Goal: Transaction & Acquisition: Download file/media

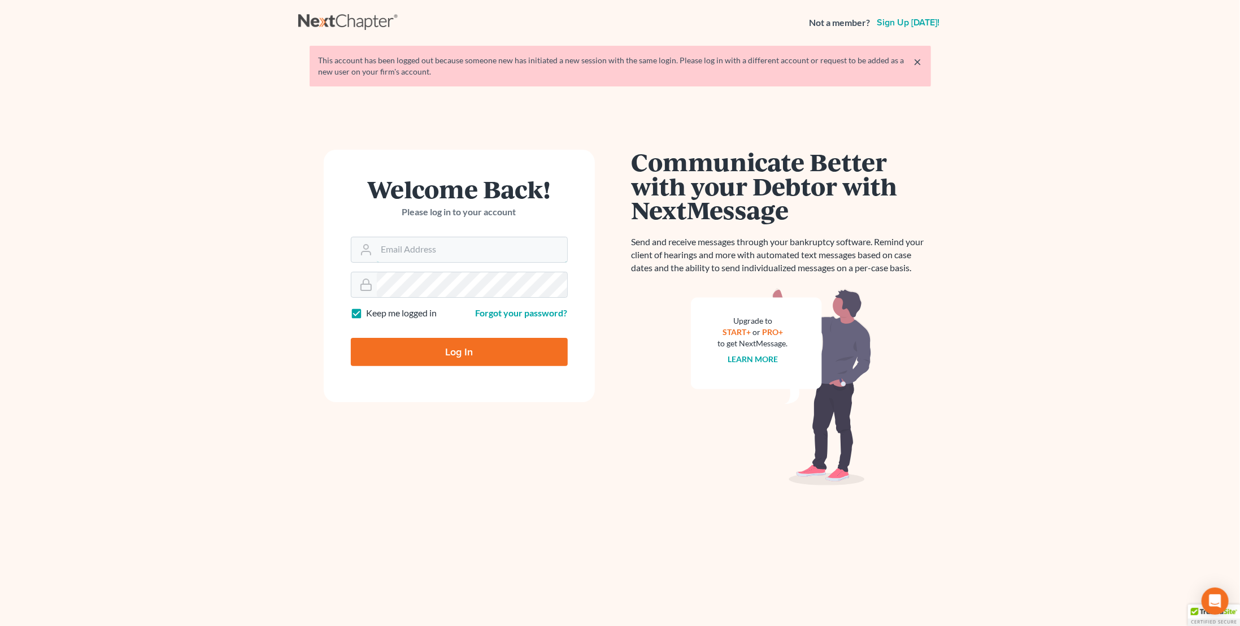
type input "[PERSON_NAME][EMAIL_ADDRESS][DOMAIN_NAME]"
click at [489, 359] on input "Log In" at bounding box center [459, 352] width 217 height 28
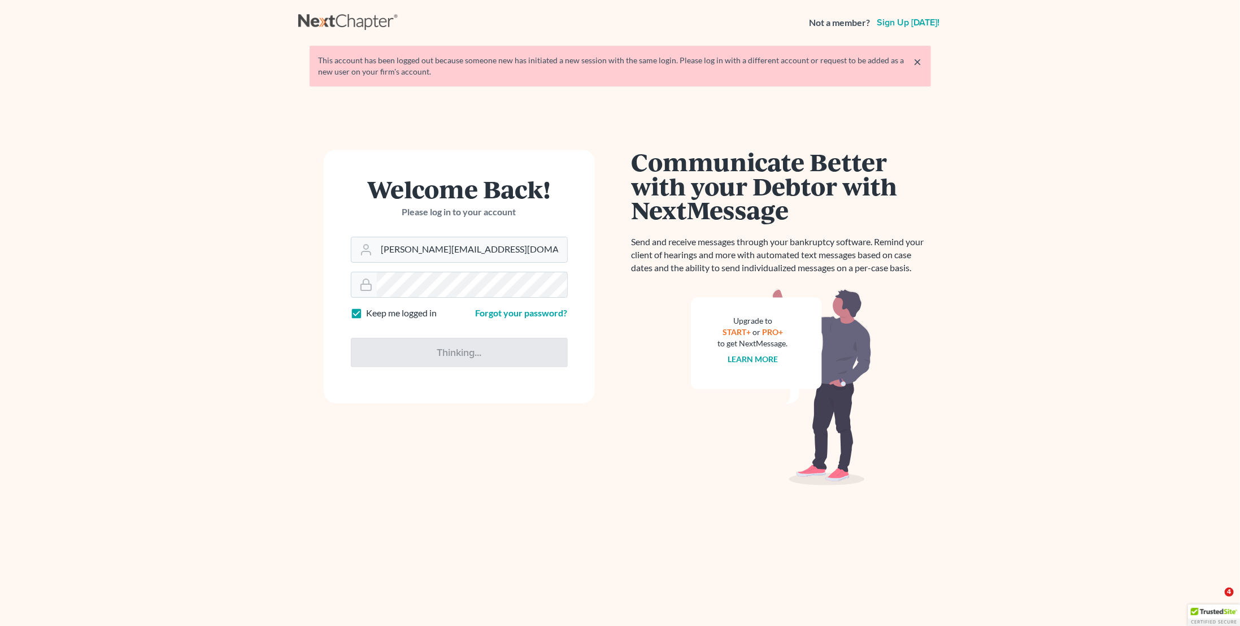
type input "Thinking..."
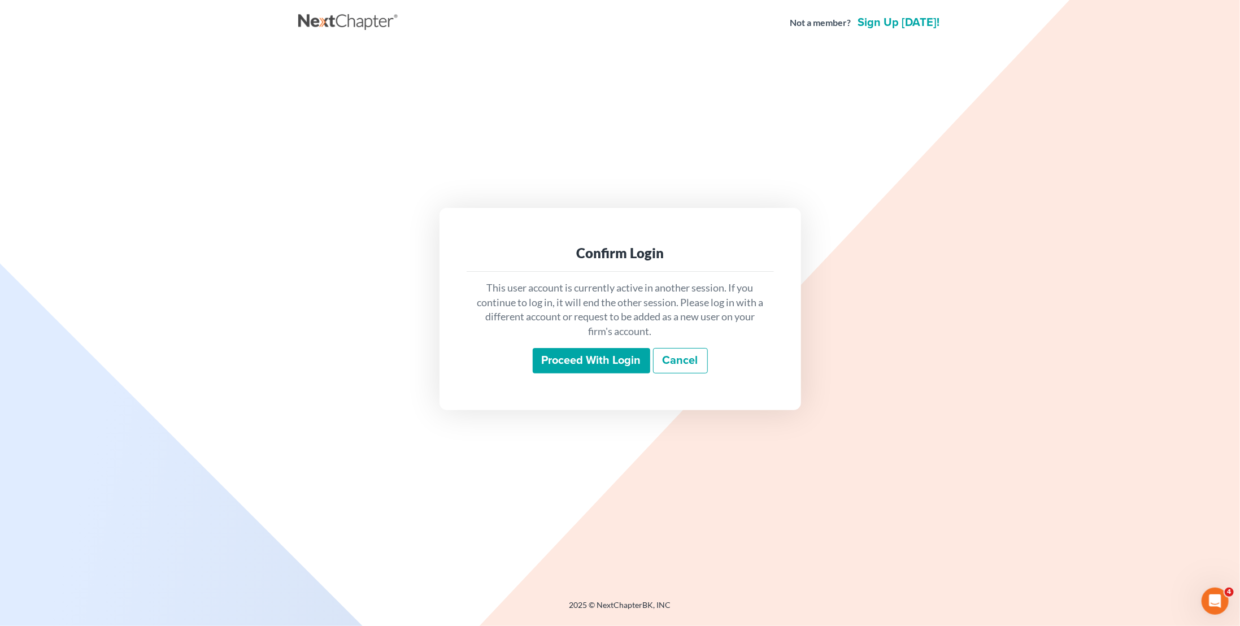
click at [593, 355] on input "Proceed with login" at bounding box center [591, 361] width 117 height 26
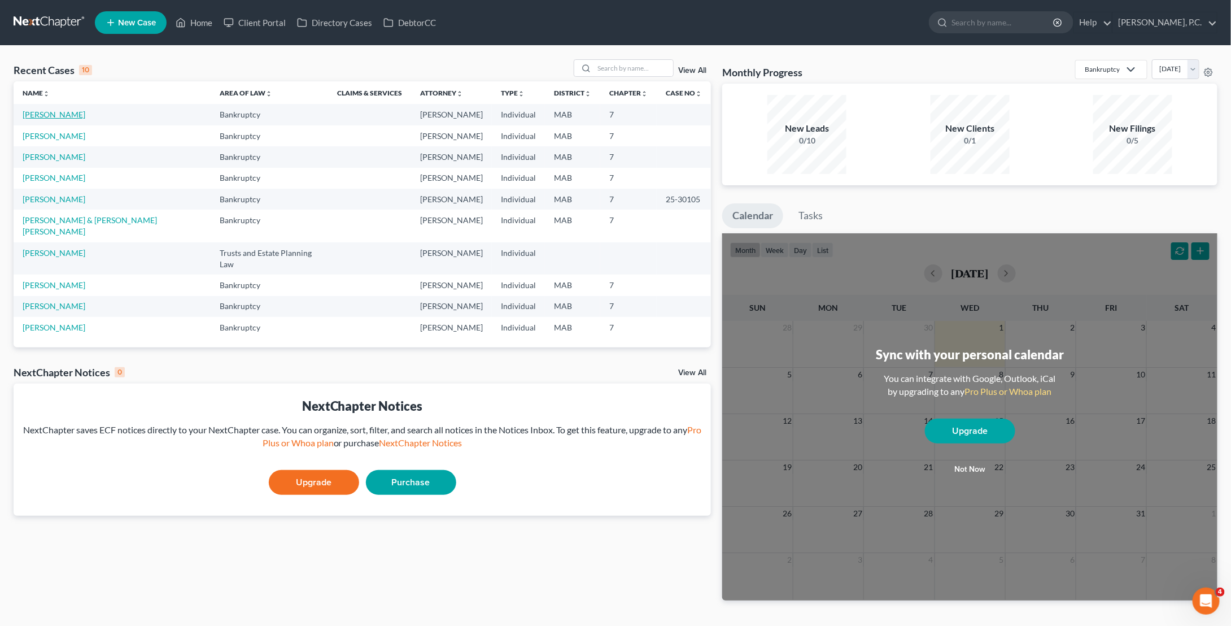
click at [75, 114] on link "[PERSON_NAME]" at bounding box center [54, 115] width 63 height 10
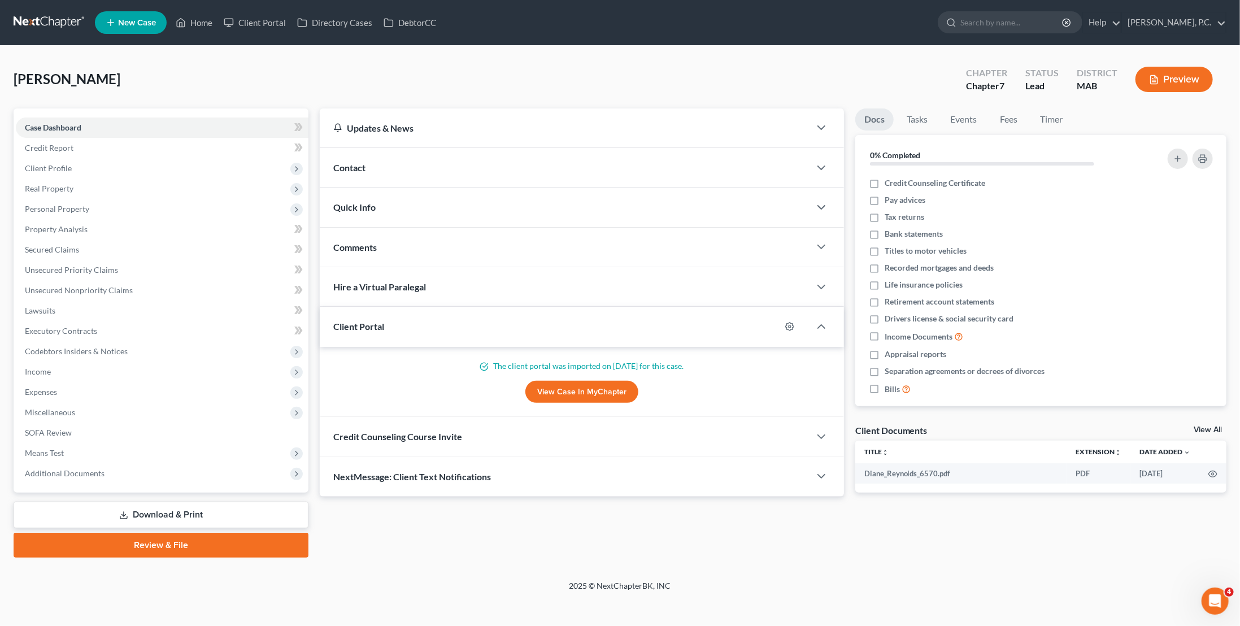
click at [220, 519] on link "Download & Print" at bounding box center [161, 515] width 295 height 27
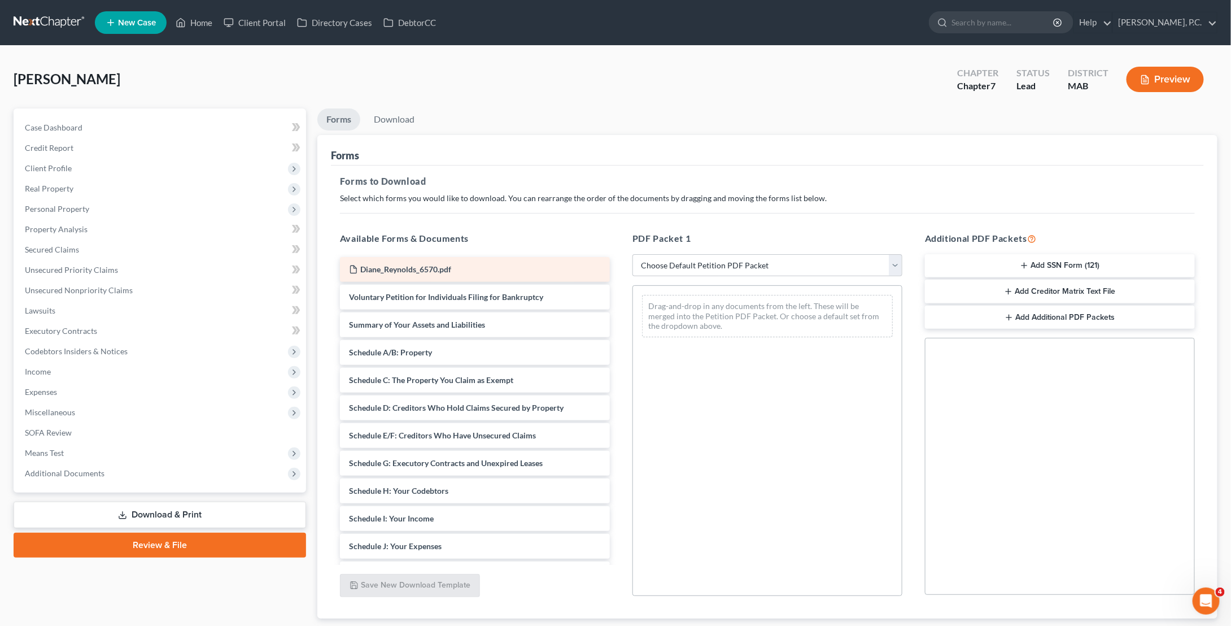
click at [418, 266] on span "Diane_Reynolds_6570.pdf" at bounding box center [405, 269] width 91 height 10
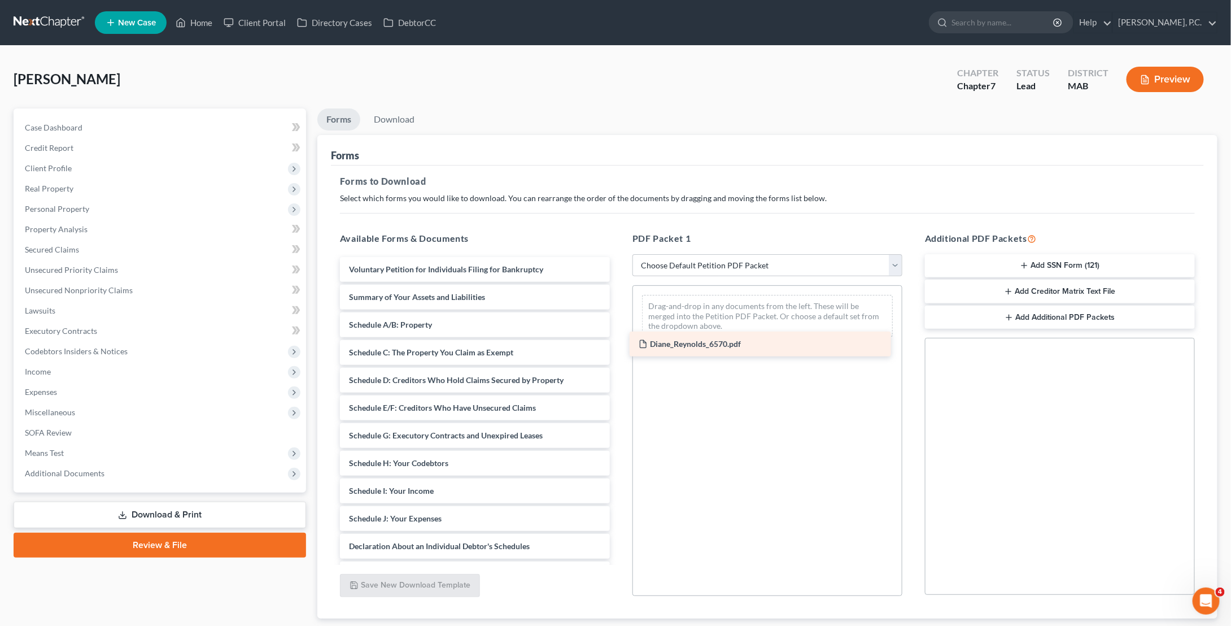
drag, startPoint x: 418, startPoint y: 266, endPoint x: 708, endPoint y: 342, distance: 299.5
click at [619, 342] on div "Diane_Reynolds_6570.pdf Diane_Reynolds_6570.pdf Voluntary Petition for Individu…" at bounding box center [475, 521] width 288 height 529
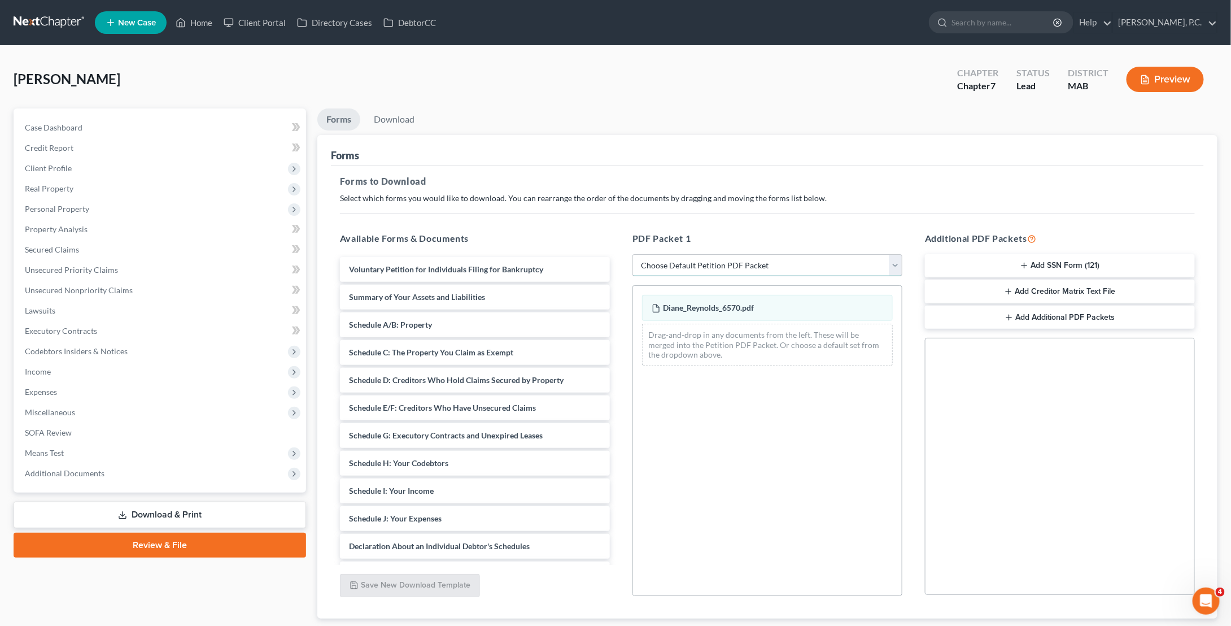
click at [791, 260] on select "Choose Default Petition PDF Packet Complete Bankruptcy Petition (all forms and …" at bounding box center [768, 265] width 270 height 23
select select "0"
click at [633, 254] on select "Choose Default Petition PDF Packet Complete Bankruptcy Petition (all forms and …" at bounding box center [768, 265] width 270 height 23
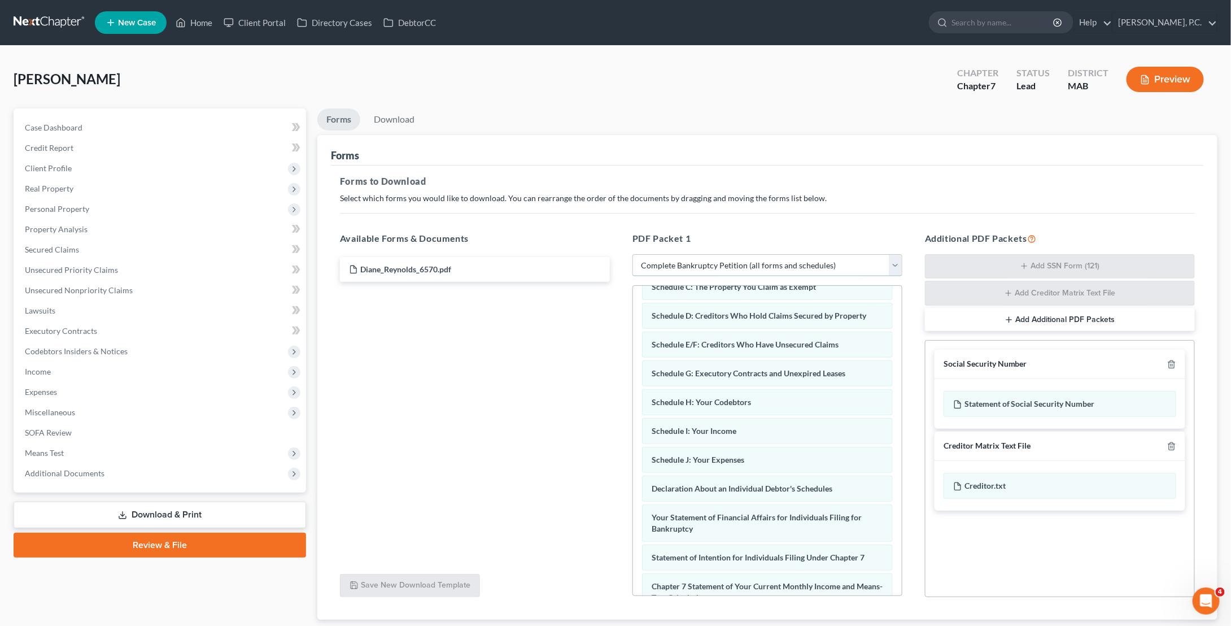
scroll to position [293, 0]
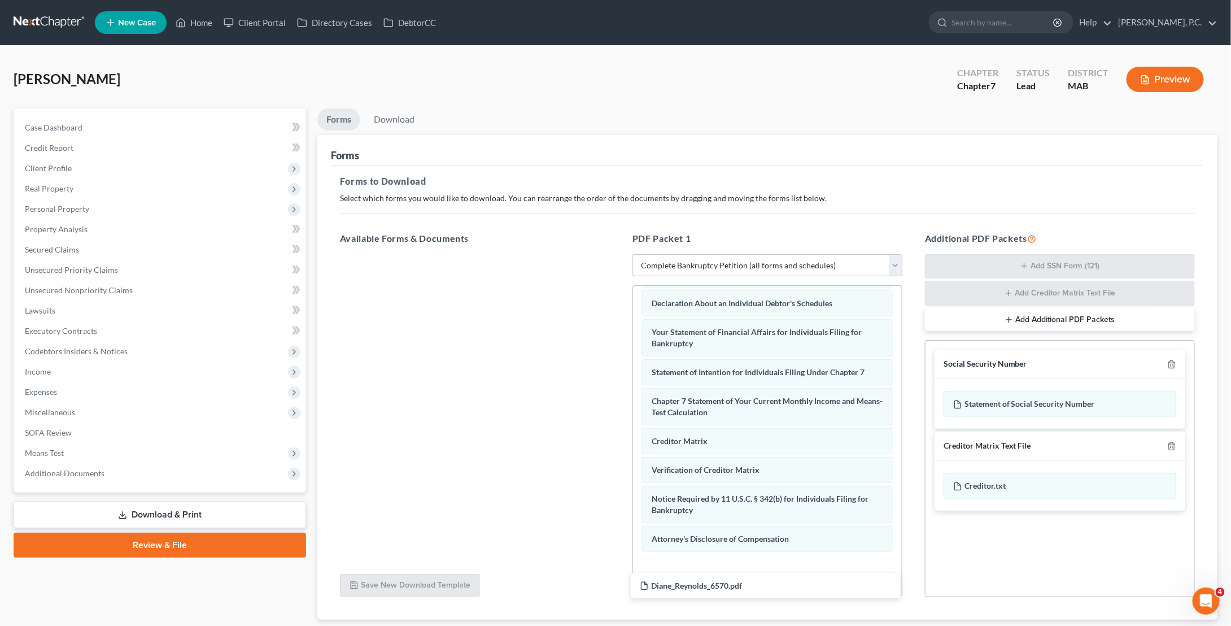
drag, startPoint x: 520, startPoint y: 267, endPoint x: 813, endPoint y: 577, distance: 427.5
click at [619, 254] on div "Diane_Reynolds_6570.pdf Diane_Reynolds_6570.pdf" at bounding box center [475, 254] width 288 height 0
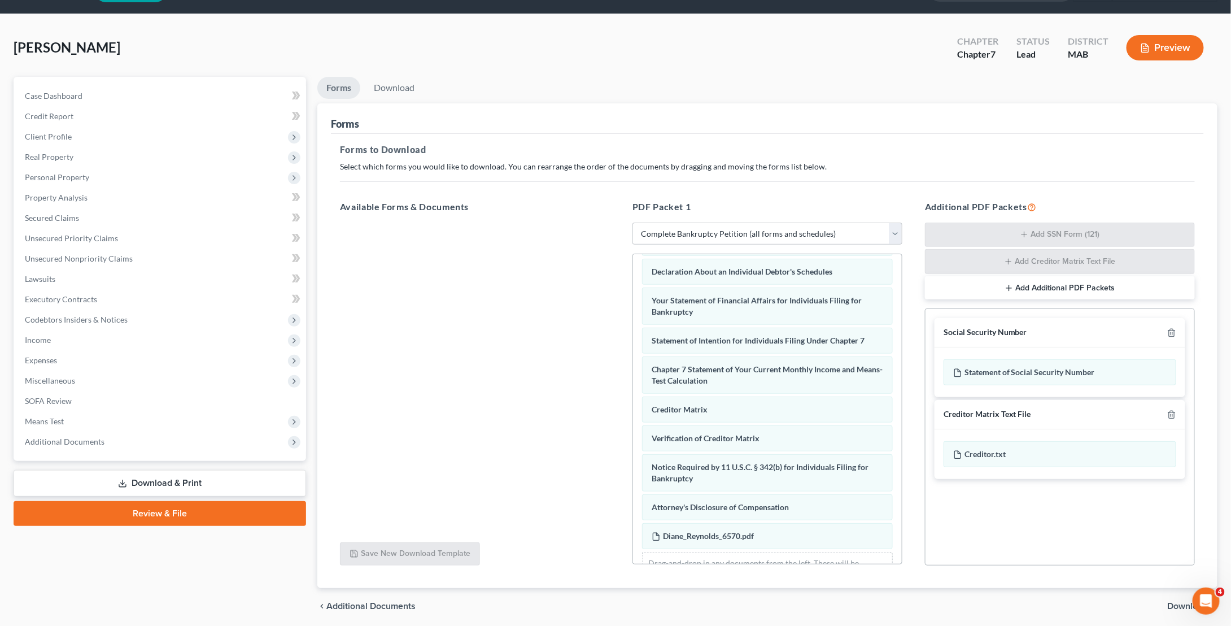
scroll to position [71, 0]
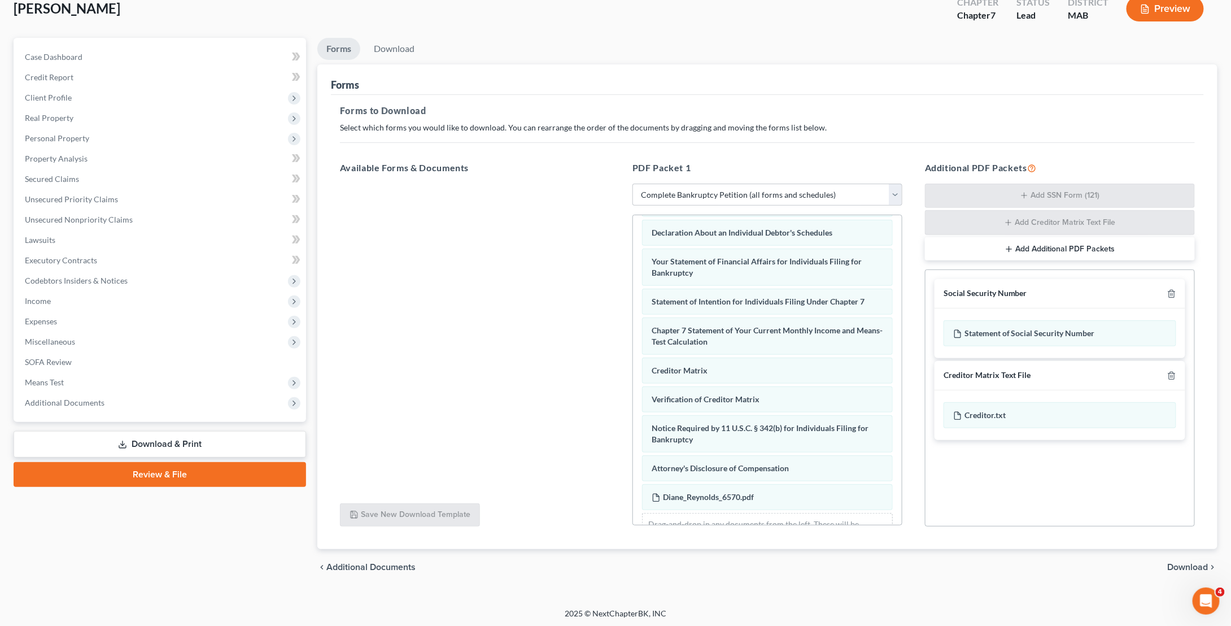
click at [1196, 563] on span "Download" at bounding box center [1188, 567] width 41 height 9
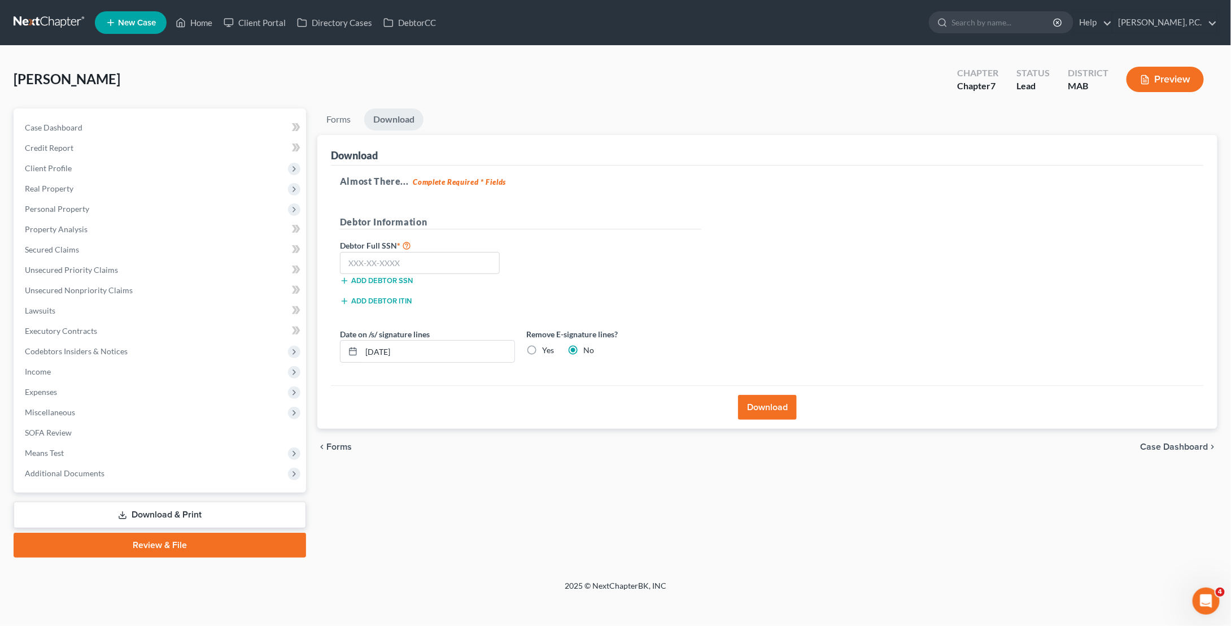
scroll to position [0, 0]
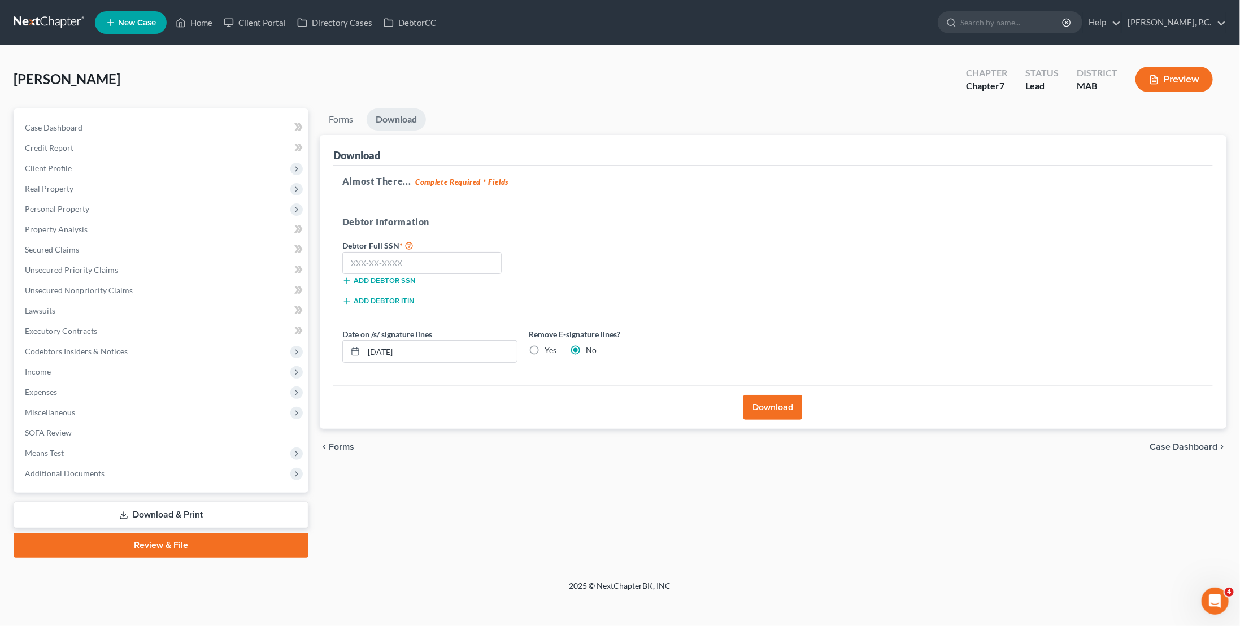
click at [413, 281] on button "Add debtor SSN" at bounding box center [378, 280] width 73 height 9
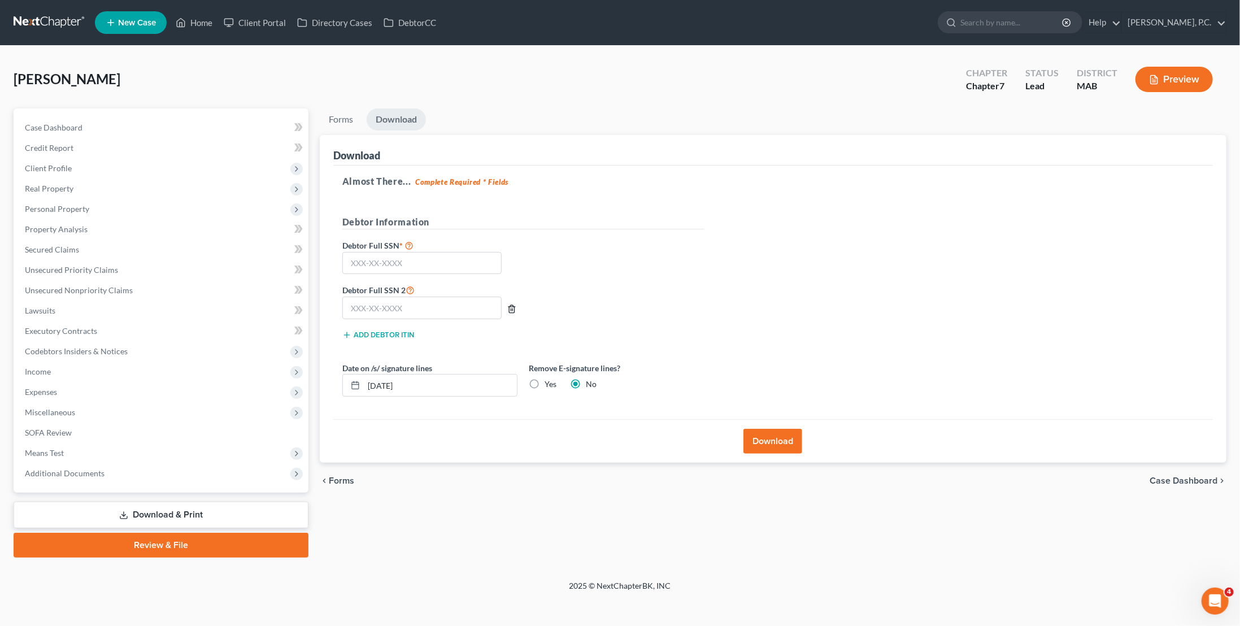
click at [513, 308] on icon "button" at bounding box center [511, 308] width 9 height 9
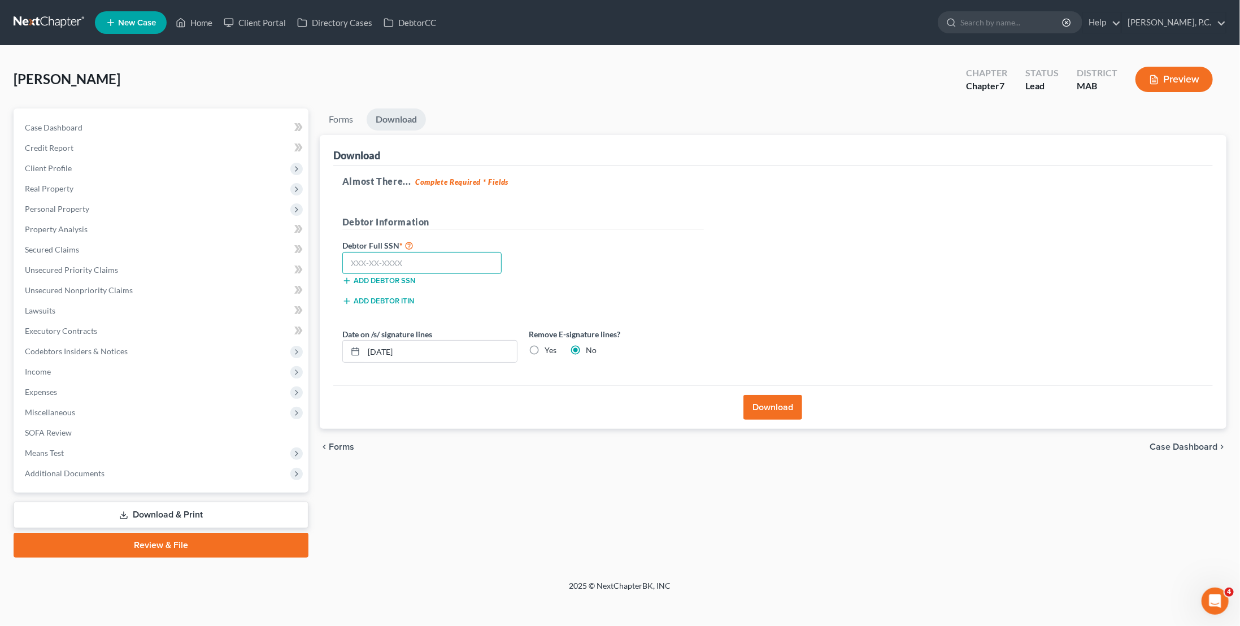
click at [443, 267] on input "text" at bounding box center [422, 263] width 160 height 23
type input "021-50-6570"
click at [544, 351] on label "Yes" at bounding box center [550, 350] width 12 height 11
click at [549, 351] on input "Yes" at bounding box center [552, 348] width 7 height 7
radio input "true"
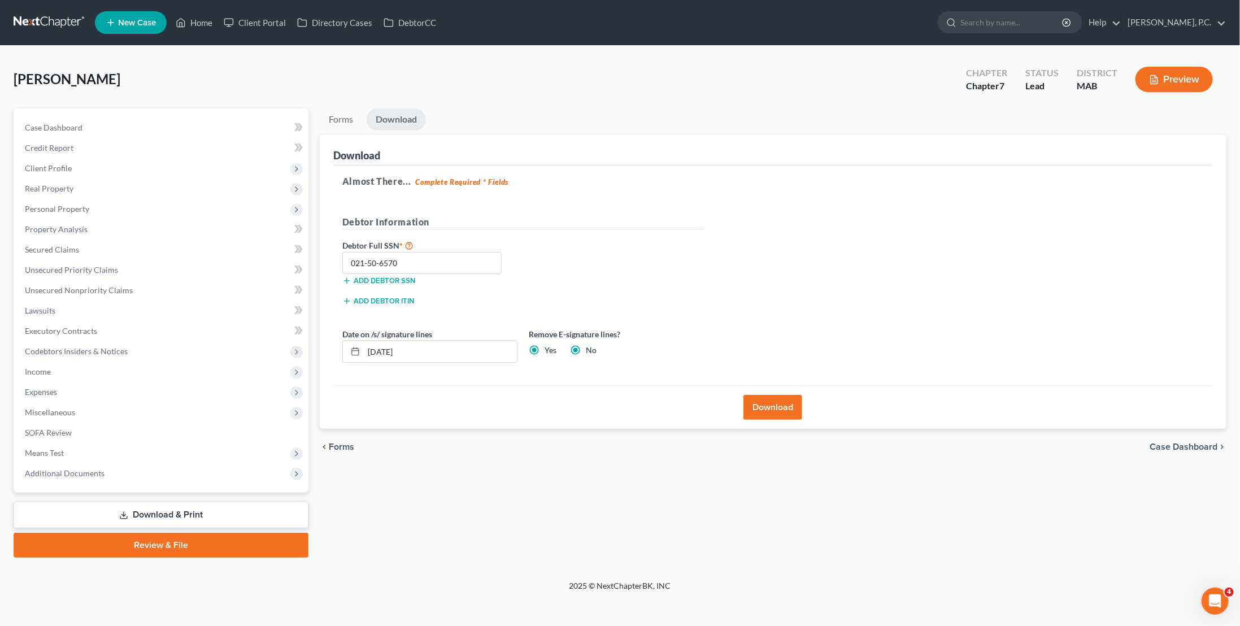
radio input "false"
click at [789, 409] on button "Download" at bounding box center [772, 407] width 59 height 25
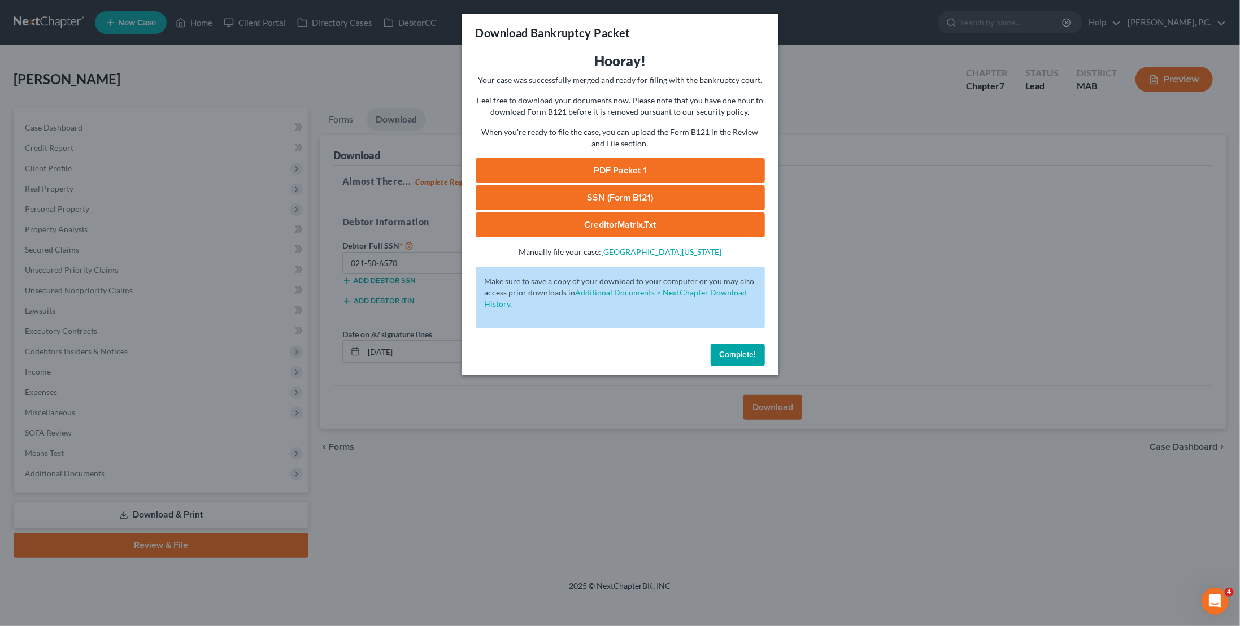
click at [677, 203] on link "SSN (Form B121)" at bounding box center [620, 197] width 289 height 25
click at [608, 172] on link "PDF Packet 1" at bounding box center [620, 170] width 289 height 25
click at [582, 225] on link "CreditorMatrix.txt" at bounding box center [620, 224] width 289 height 25
click at [627, 162] on link "PDF Packet 1" at bounding box center [620, 170] width 289 height 25
click at [594, 225] on link "CreditorMatrix.txt" at bounding box center [620, 224] width 289 height 25
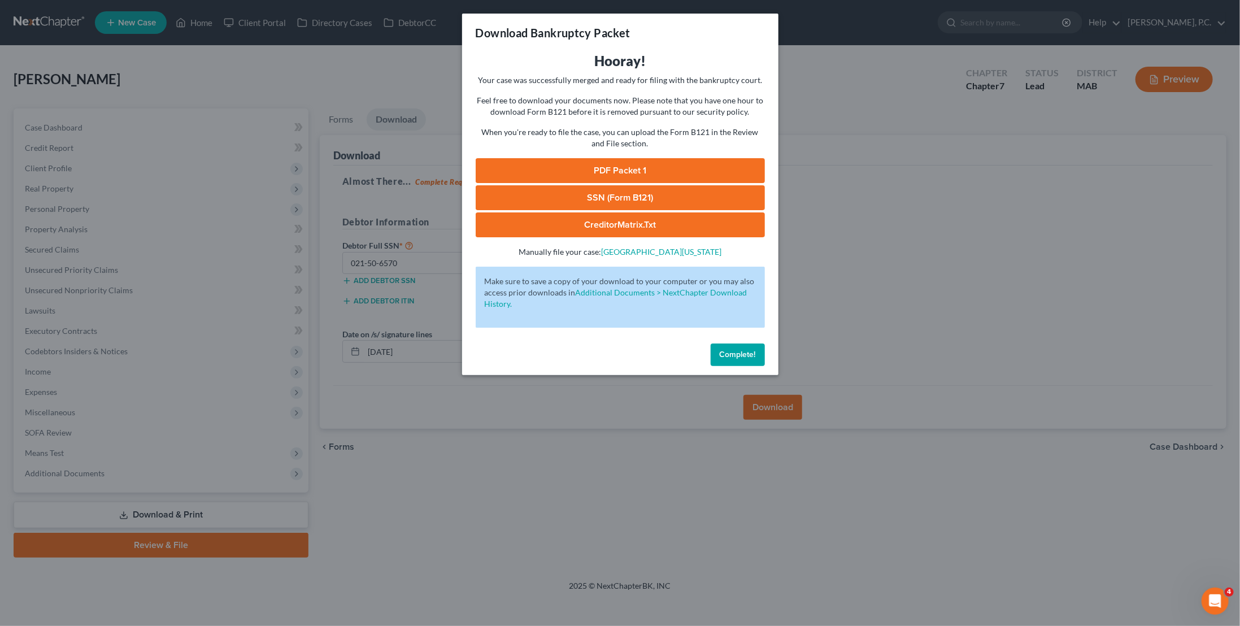
click at [872, 274] on div "Download Bankruptcy Packet Hooray! Your case was successfully merged and ready …" at bounding box center [620, 313] width 1240 height 626
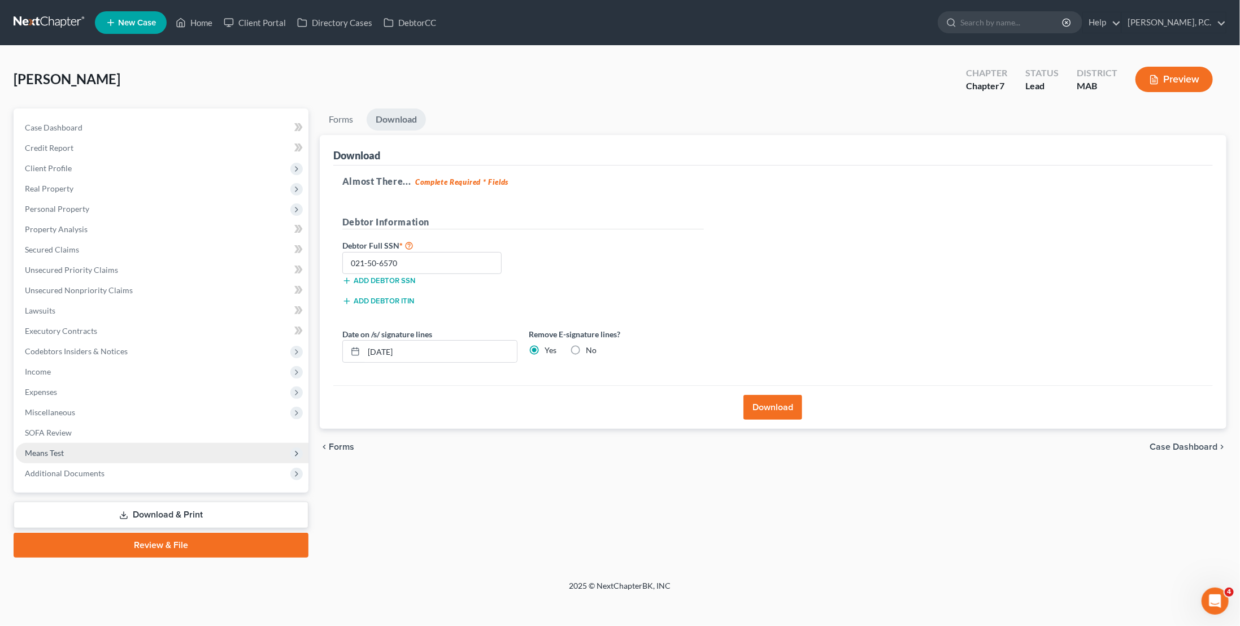
click at [70, 450] on span "Means Test" at bounding box center [162, 453] width 293 height 20
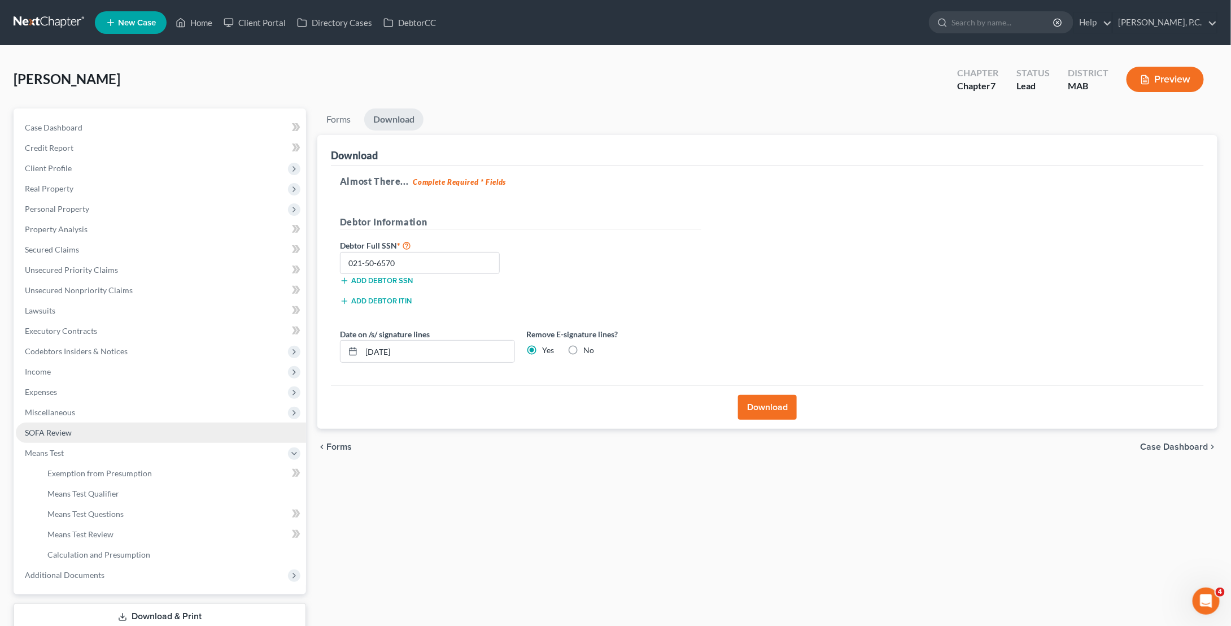
click at [71, 433] on link "SOFA Review" at bounding box center [161, 432] width 290 height 20
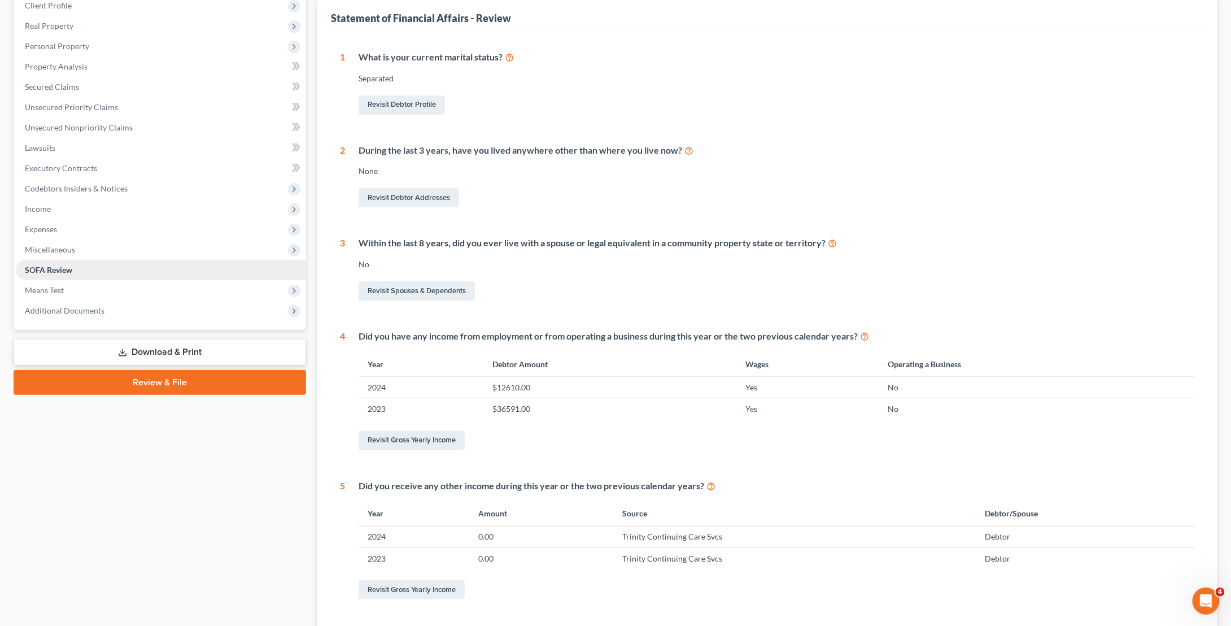
scroll to position [226, 0]
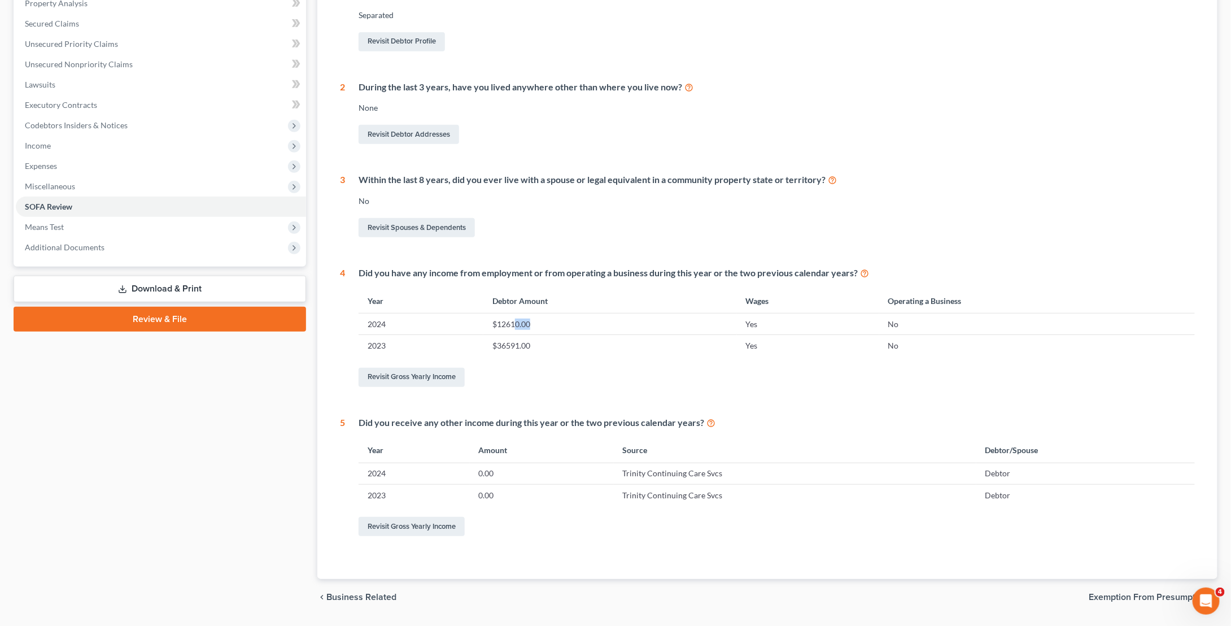
drag, startPoint x: 515, startPoint y: 324, endPoint x: 531, endPoint y: 329, distance: 17.1
click at [541, 329] on td "$12610.00" at bounding box center [610, 323] width 254 height 21
click at [516, 329] on td "$12610.00" at bounding box center [610, 323] width 254 height 21
drag, startPoint x: 521, startPoint y: 324, endPoint x: 492, endPoint y: 322, distance: 28.3
click at [492, 322] on td "$12610.00" at bounding box center [610, 323] width 254 height 21
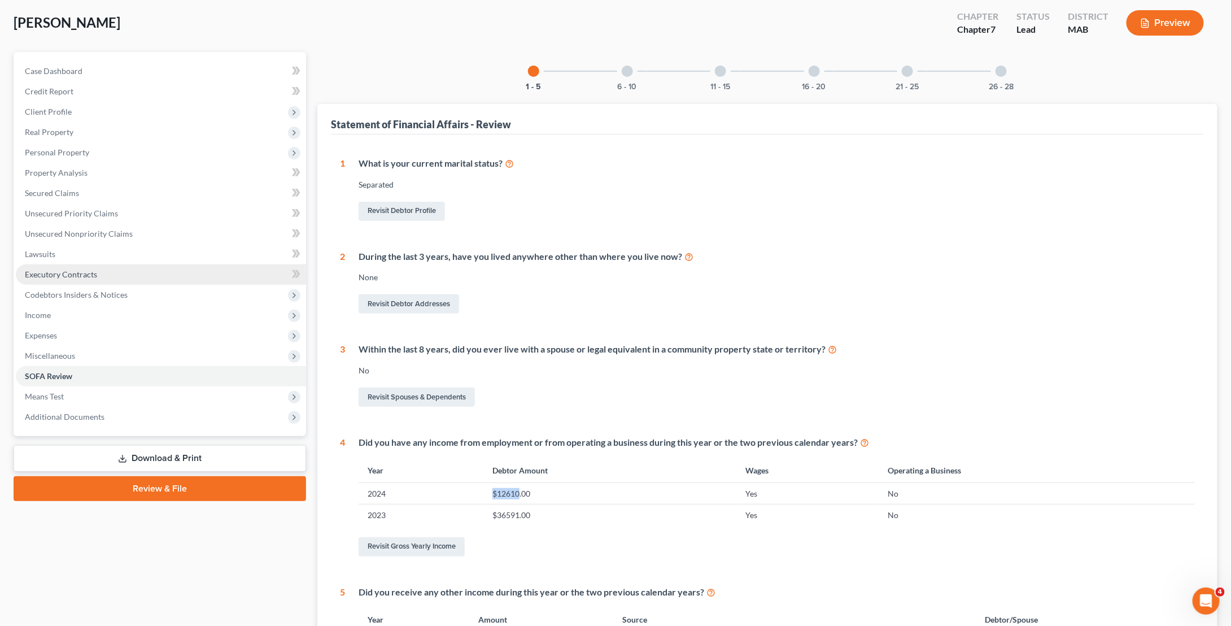
scroll to position [0, 0]
